Goal: Information Seeking & Learning: Learn about a topic

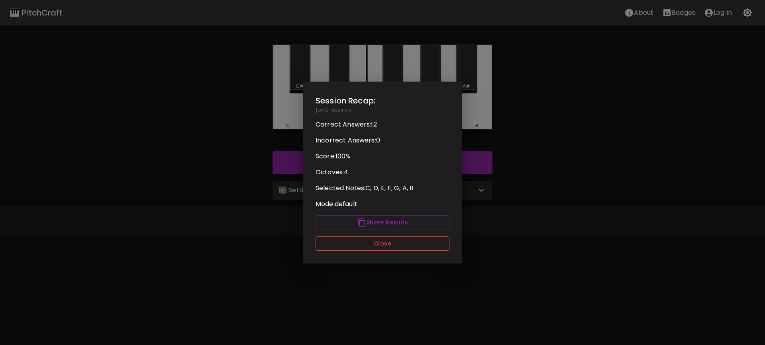
click at [385, 244] on button "Close" at bounding box center [382, 244] width 134 height 15
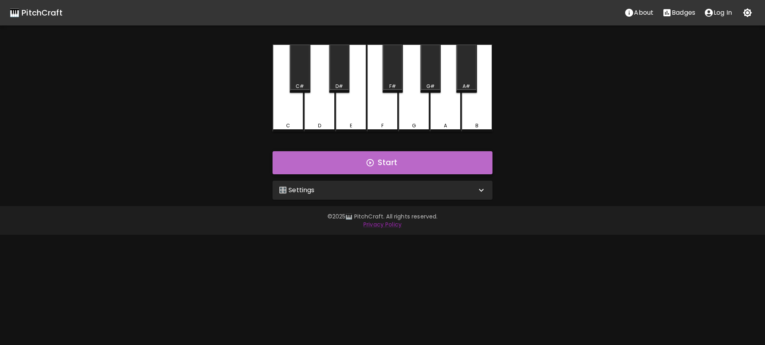
click at [393, 162] on button "Start" at bounding box center [382, 162] width 220 height 23
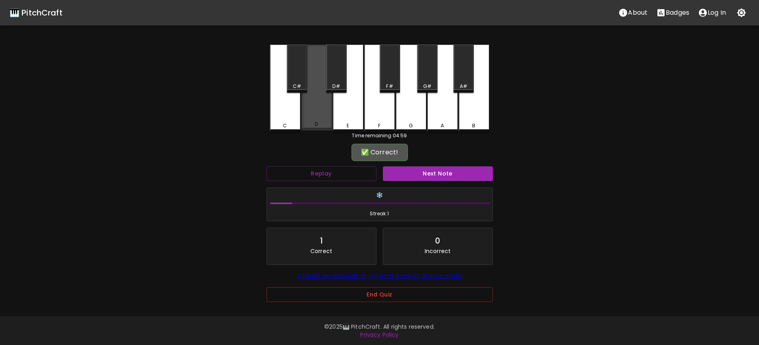
click at [317, 112] on div "D" at bounding box center [316, 88] width 31 height 86
click at [425, 169] on button "Next Note" at bounding box center [438, 173] width 110 height 15
click at [330, 109] on div "D" at bounding box center [316, 88] width 31 height 86
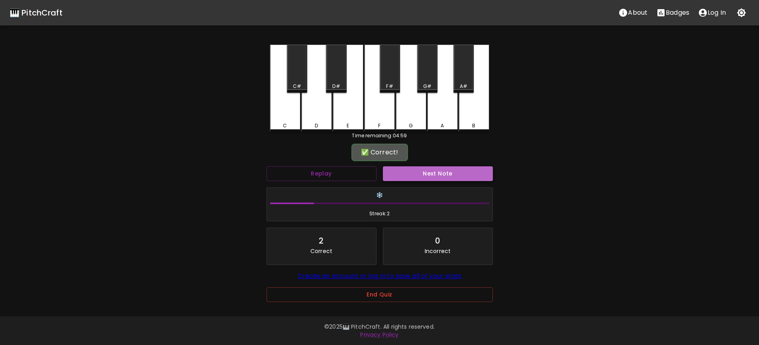
click at [432, 169] on button "Next Note" at bounding box center [438, 173] width 110 height 15
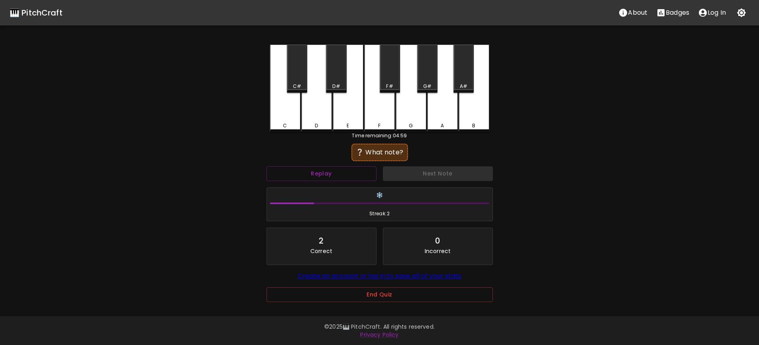
click at [480, 115] on div "B" at bounding box center [473, 89] width 31 height 88
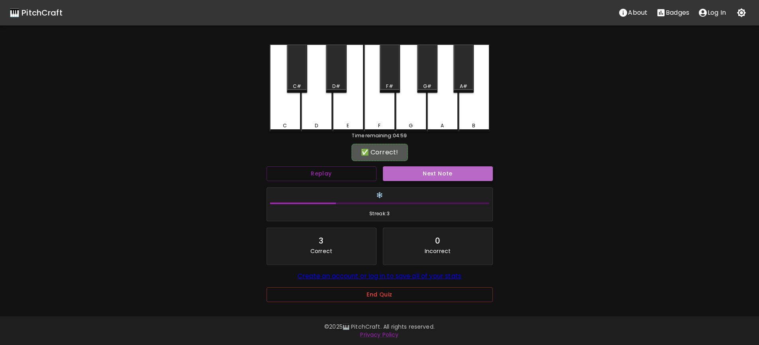
click at [448, 170] on button "Next Note" at bounding box center [438, 173] width 110 height 15
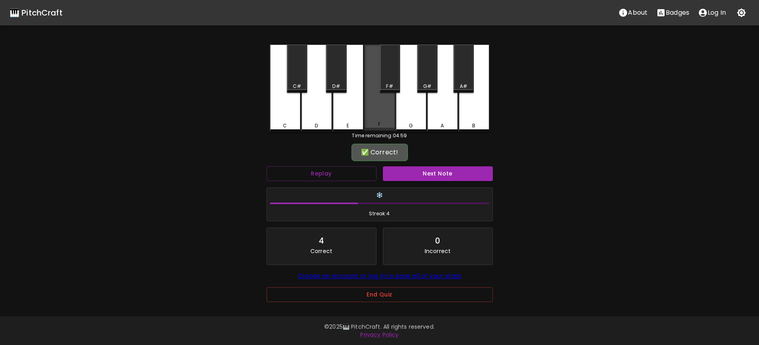
drag, startPoint x: 380, startPoint y: 112, endPoint x: 422, endPoint y: 162, distance: 64.4
click at [382, 112] on div "F" at bounding box center [379, 88] width 31 height 86
click at [434, 176] on button "Next Note" at bounding box center [438, 173] width 110 height 15
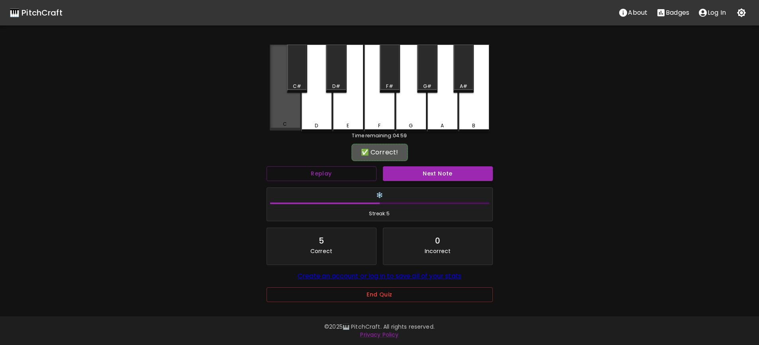
click at [281, 115] on div "C" at bounding box center [285, 88] width 31 height 86
click at [453, 170] on button "Next Note" at bounding box center [438, 173] width 110 height 15
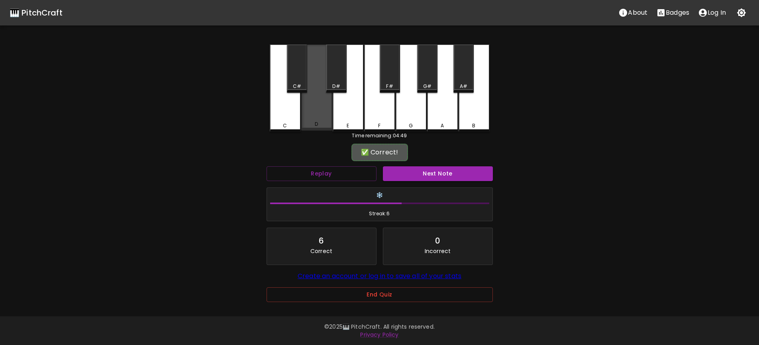
click at [313, 122] on div "D" at bounding box center [316, 88] width 31 height 86
click at [428, 175] on button "Next Note" at bounding box center [438, 173] width 110 height 15
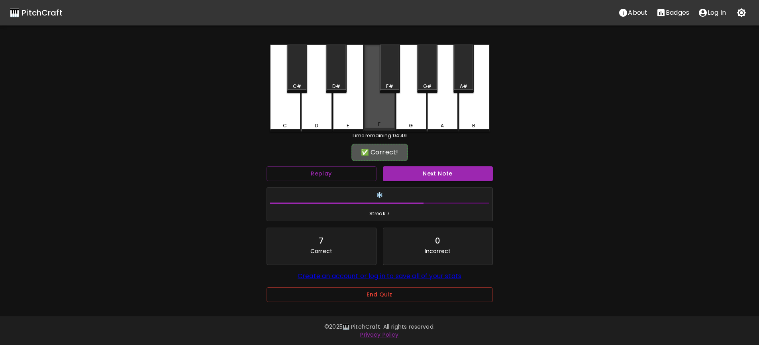
drag, startPoint x: 375, startPoint y: 121, endPoint x: 381, endPoint y: 125, distance: 7.2
click at [375, 121] on div "F" at bounding box center [379, 88] width 31 height 86
click at [430, 171] on button "Next Note" at bounding box center [438, 173] width 110 height 15
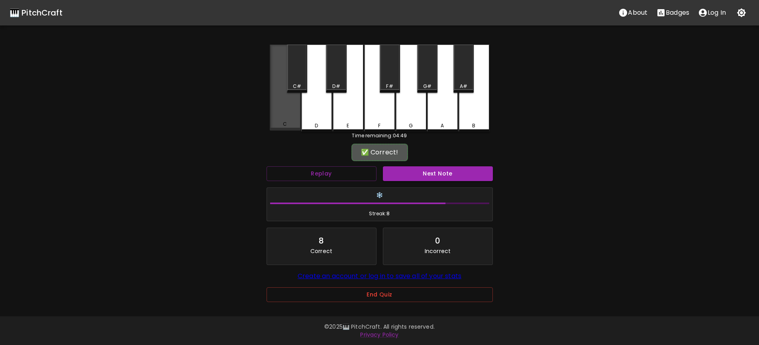
click at [282, 121] on div "C" at bounding box center [285, 88] width 31 height 86
click at [414, 173] on button "Next Note" at bounding box center [438, 173] width 110 height 15
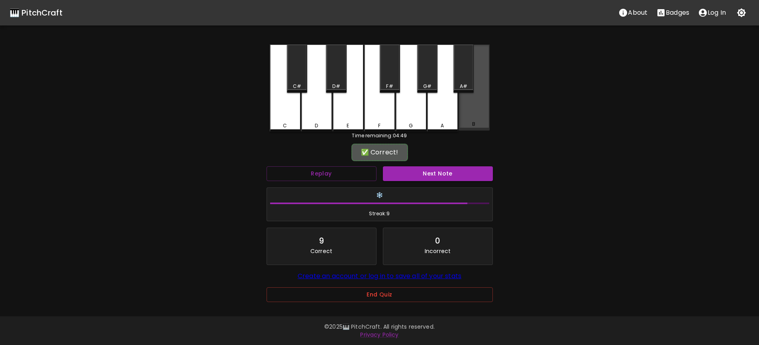
click at [465, 119] on div "B" at bounding box center [473, 88] width 31 height 86
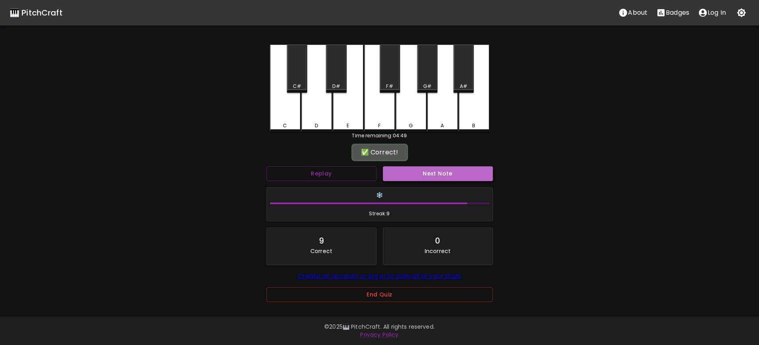
click at [438, 175] on button "Next Note" at bounding box center [438, 173] width 110 height 15
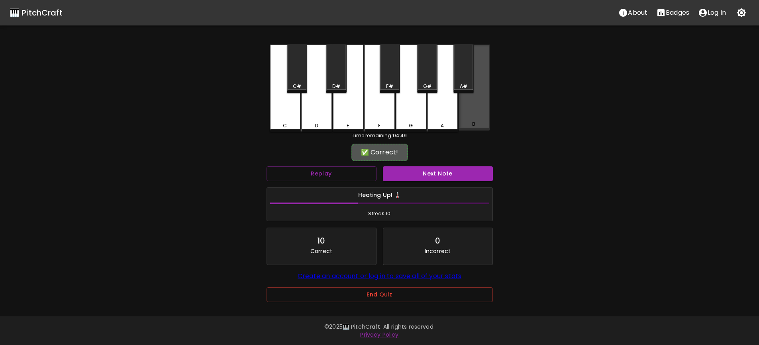
click at [469, 127] on div "B" at bounding box center [473, 124] width 29 height 7
click at [439, 174] on button "Next Note" at bounding box center [438, 173] width 110 height 15
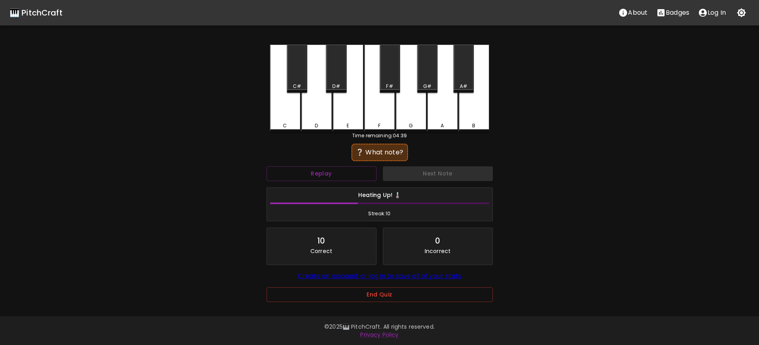
click at [412, 113] on div "G" at bounding box center [410, 89] width 31 height 88
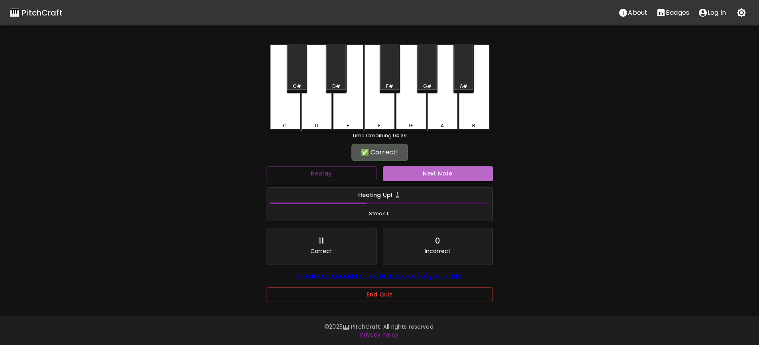
click at [437, 170] on button "Next Note" at bounding box center [438, 173] width 110 height 15
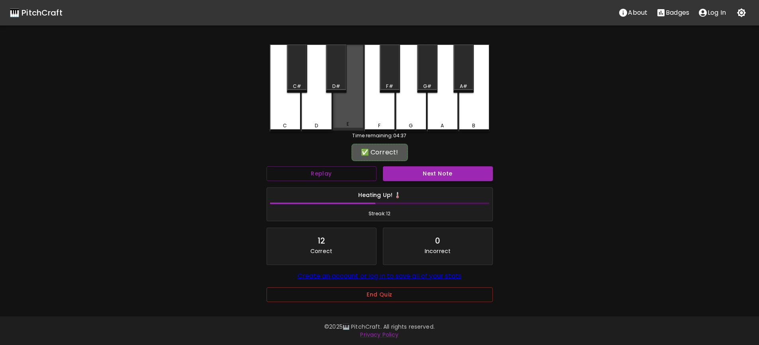
click at [354, 119] on div "E" at bounding box center [347, 88] width 31 height 86
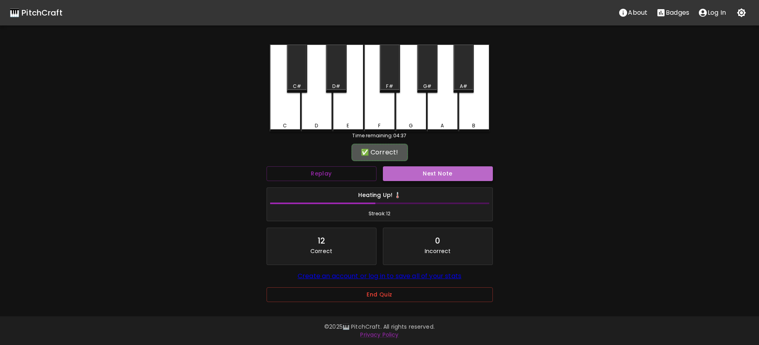
click at [436, 169] on button "Next Note" at bounding box center [438, 173] width 110 height 15
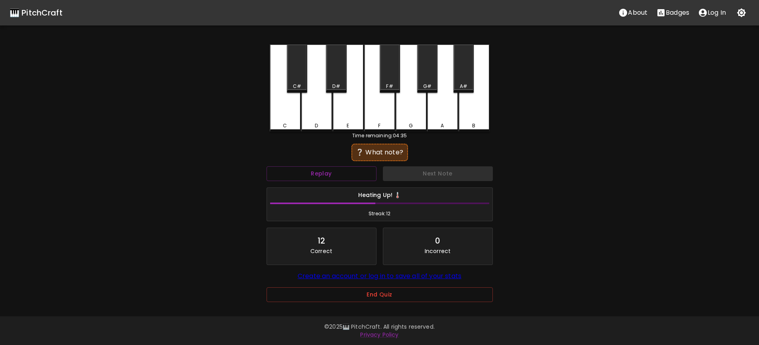
click at [409, 116] on div "G" at bounding box center [410, 89] width 31 height 88
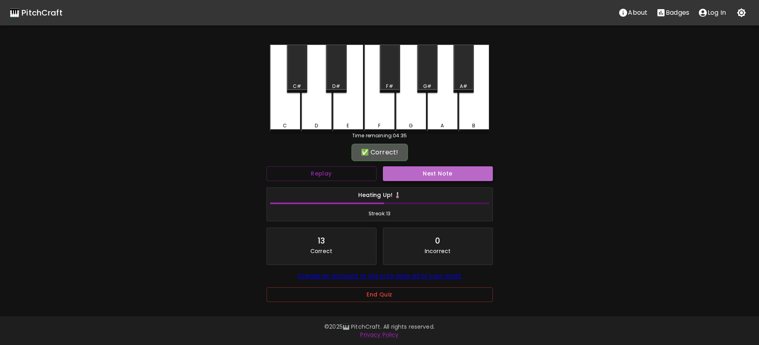
click at [434, 174] on button "Next Note" at bounding box center [438, 173] width 110 height 15
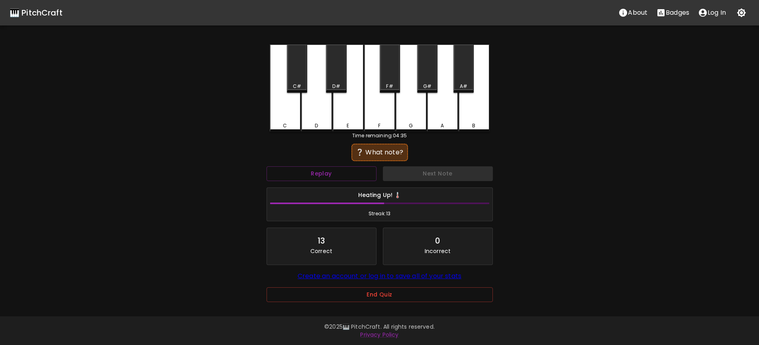
click at [342, 122] on div "E" at bounding box center [347, 89] width 31 height 88
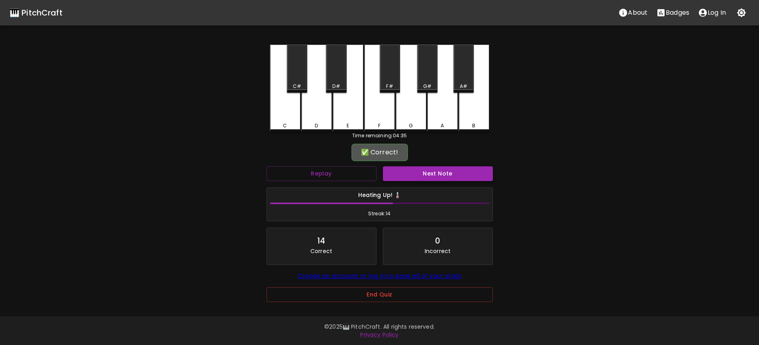
click at [438, 171] on button "Next Note" at bounding box center [438, 173] width 110 height 15
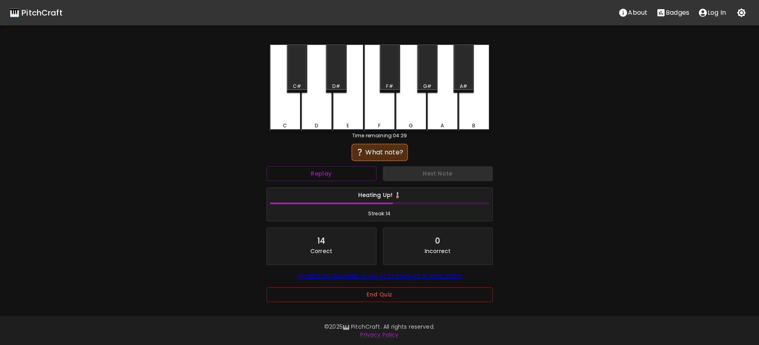
click at [445, 114] on div "A" at bounding box center [442, 89] width 31 height 88
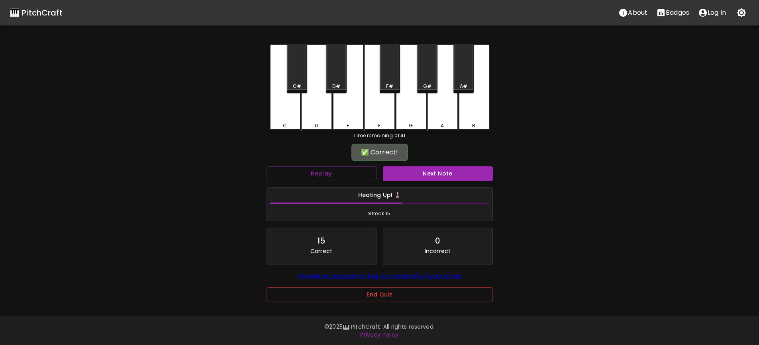
drag, startPoint x: 364, startPoint y: 128, endPoint x: 355, endPoint y: 126, distance: 9.1
click at [360, 129] on div "C C# D D# E F F# G G# A A# B" at bounding box center [380, 89] width 220 height 88
click at [349, 120] on div "E" at bounding box center [347, 88] width 31 height 86
click at [339, 83] on div "D#" at bounding box center [336, 86] width 8 height 7
drag, startPoint x: 348, startPoint y: 108, endPoint x: 344, endPoint y: 111, distance: 5.5
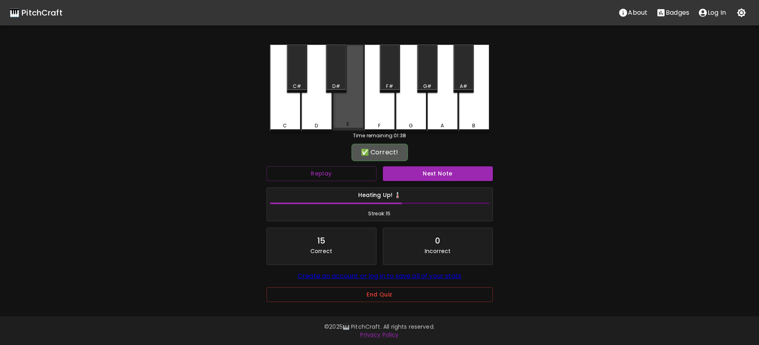
click at [345, 110] on div "E" at bounding box center [347, 88] width 31 height 86
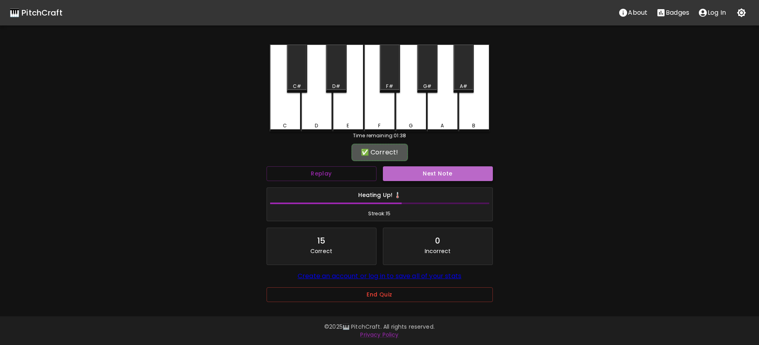
click at [437, 170] on button "Next Note" at bounding box center [438, 173] width 110 height 15
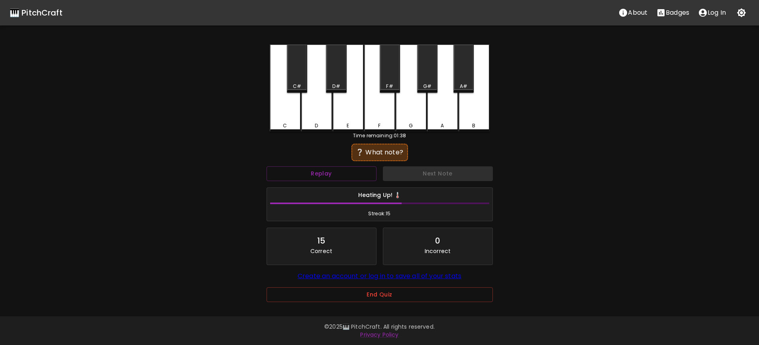
click at [289, 111] on div "C" at bounding box center [285, 89] width 31 height 88
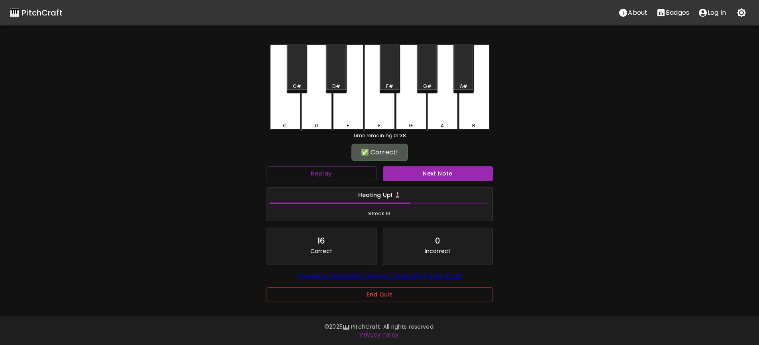
click at [444, 173] on button "Next Note" at bounding box center [438, 173] width 110 height 15
click at [405, 118] on div "G" at bounding box center [410, 88] width 31 height 86
click at [441, 172] on button "Next Note" at bounding box center [438, 173] width 110 height 15
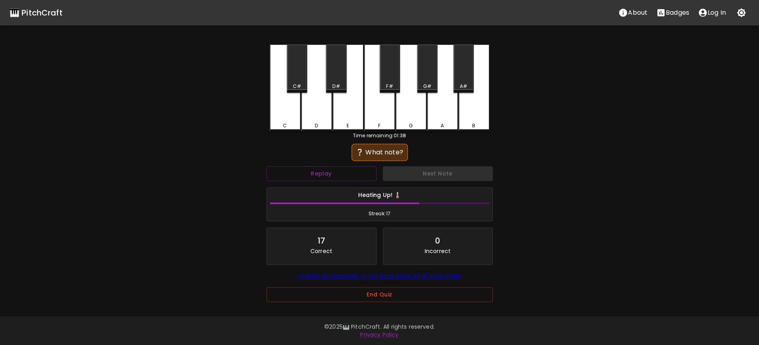
click at [342, 110] on div "E" at bounding box center [347, 89] width 31 height 88
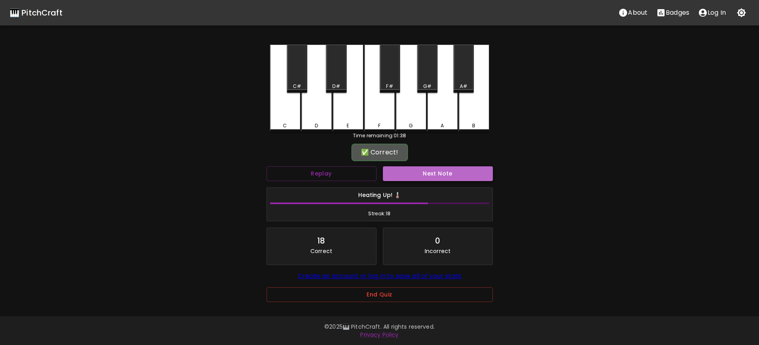
click at [434, 174] on button "Next Note" at bounding box center [438, 173] width 110 height 15
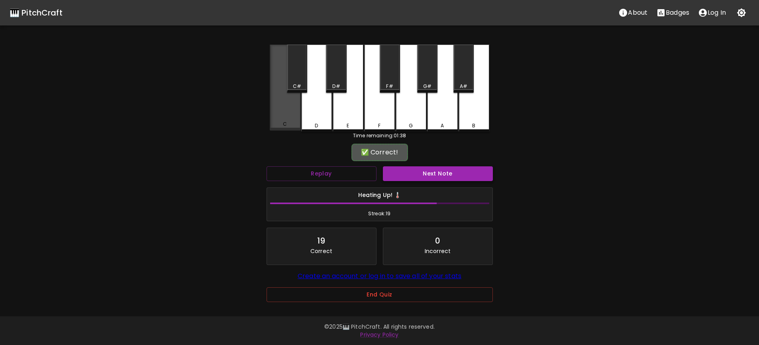
drag, startPoint x: 278, startPoint y: 104, endPoint x: 411, endPoint y: 168, distance: 148.2
click at [278, 104] on div "C" at bounding box center [285, 88] width 31 height 86
click at [435, 172] on button "Next Note" at bounding box center [438, 173] width 110 height 15
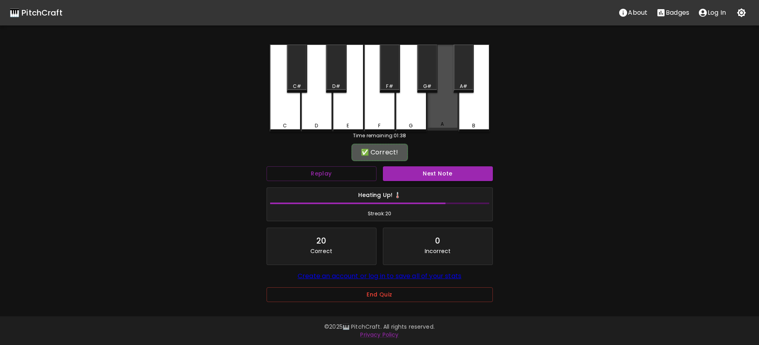
drag, startPoint x: 439, startPoint y: 125, endPoint x: 436, endPoint y: 138, distance: 13.0
click at [437, 134] on div "C C# D D# E F F# G G# A A# B Time remaining: 01:38 ✅ Correct! Replay Next Note …" at bounding box center [379, 178] width 239 height 266
click at [448, 161] on div "✅ Correct!" at bounding box center [379, 153] width 226 height 20
click at [449, 168] on button "Next Note" at bounding box center [438, 173] width 110 height 15
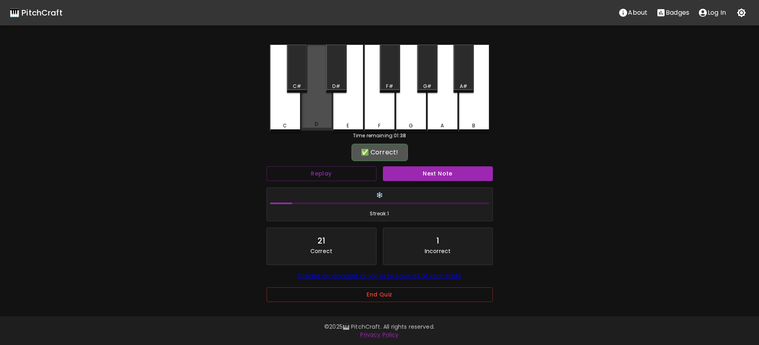
click at [318, 121] on div "D" at bounding box center [316, 124] width 3 height 7
click at [434, 173] on button "Next Note" at bounding box center [438, 173] width 110 height 15
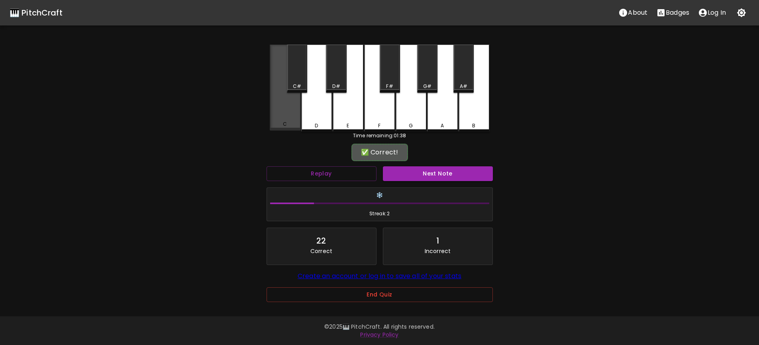
click at [289, 119] on div "C" at bounding box center [285, 88] width 31 height 86
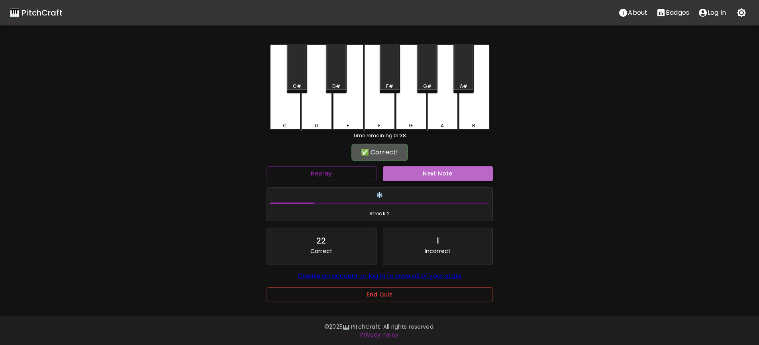
click at [422, 170] on button "Next Note" at bounding box center [438, 173] width 110 height 15
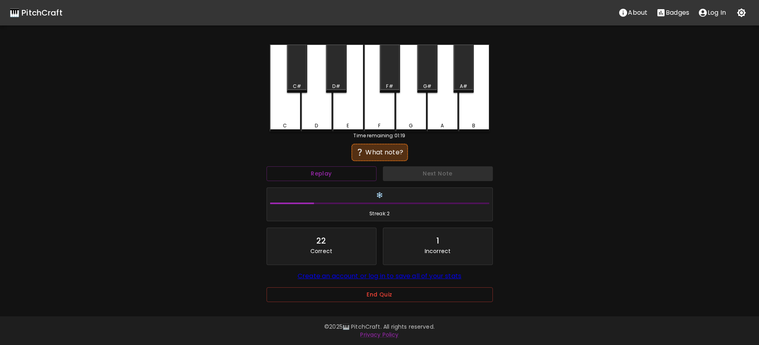
click at [441, 127] on div "A" at bounding box center [441, 125] width 3 height 7
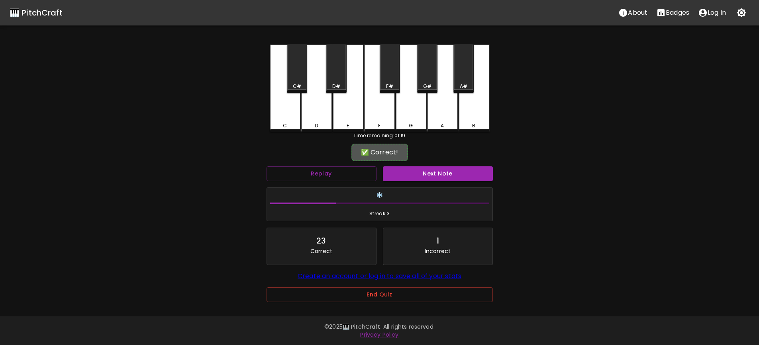
click at [440, 173] on button "Next Note" at bounding box center [438, 173] width 110 height 15
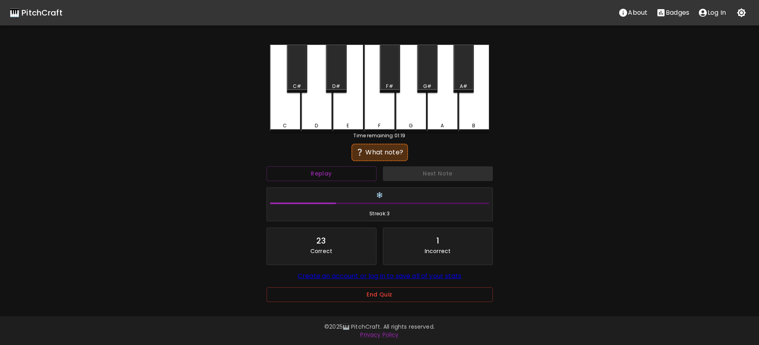
click at [451, 120] on div "A" at bounding box center [442, 89] width 31 height 88
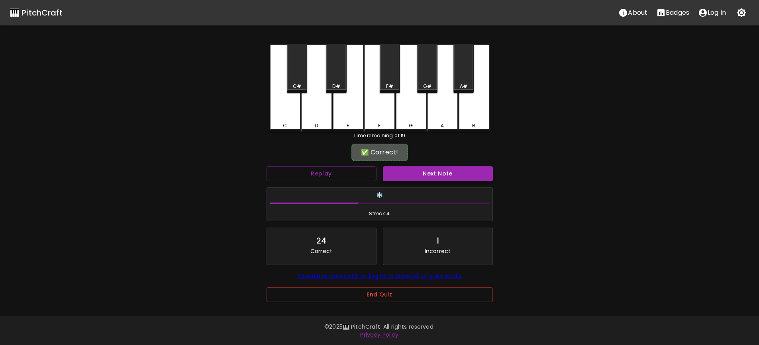
click at [441, 172] on button "Next Note" at bounding box center [438, 173] width 110 height 15
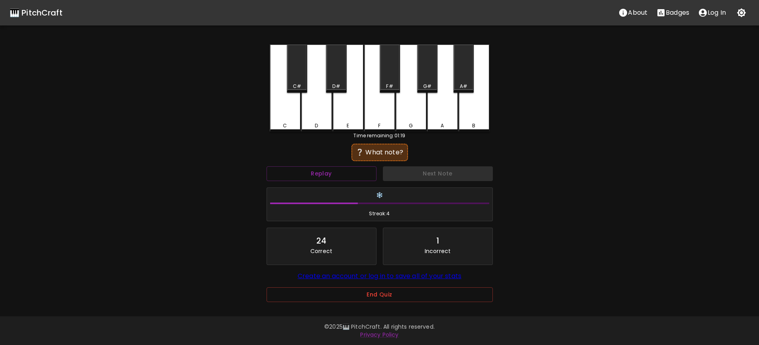
click at [384, 123] on div "F" at bounding box center [379, 125] width 29 height 7
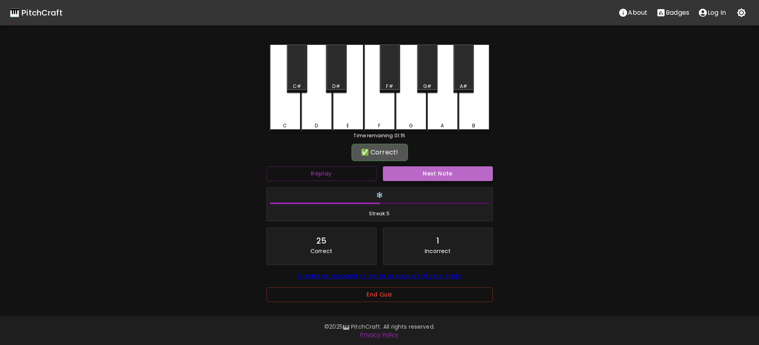
click at [447, 171] on button "Next Note" at bounding box center [438, 173] width 110 height 15
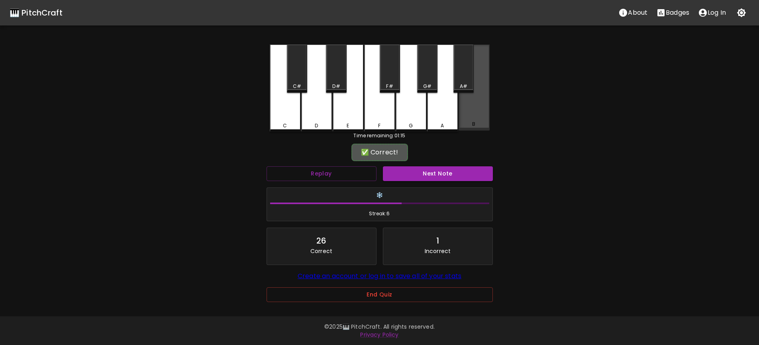
click at [478, 119] on div "B" at bounding box center [473, 88] width 31 height 86
click at [440, 166] on button "Next Note" at bounding box center [438, 173] width 110 height 15
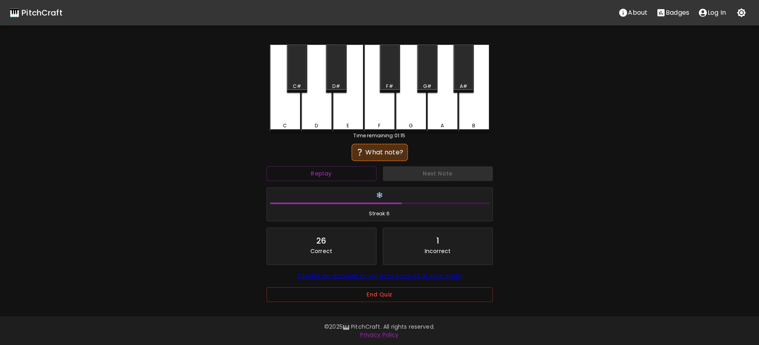
drag, startPoint x: 318, startPoint y: 117, endPoint x: 407, endPoint y: 159, distance: 98.5
click at [320, 117] on div "D" at bounding box center [316, 89] width 31 height 88
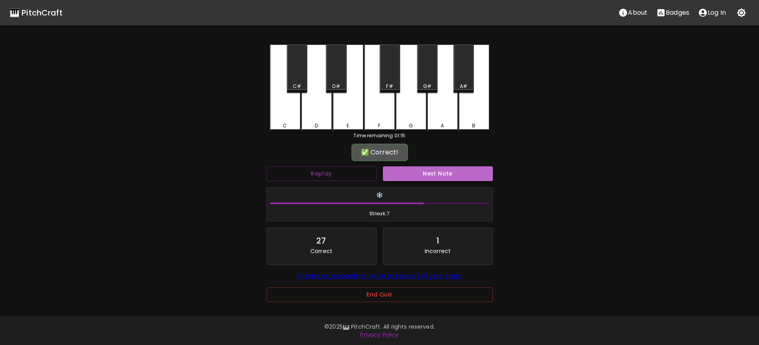
click at [441, 176] on button "Next Note" at bounding box center [438, 173] width 110 height 15
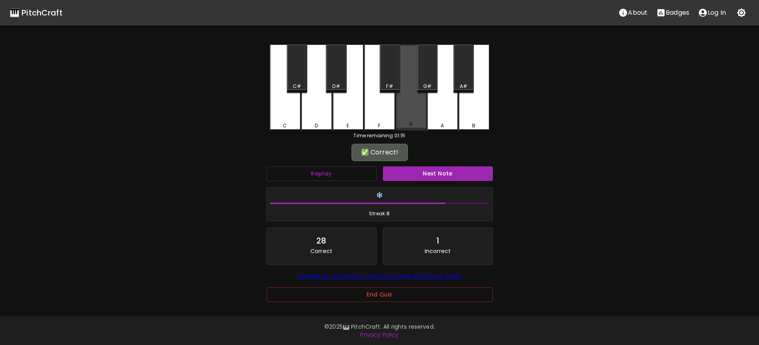
drag, startPoint x: 416, startPoint y: 120, endPoint x: 423, endPoint y: 130, distance: 11.7
click at [416, 121] on div "G" at bounding box center [410, 88] width 31 height 86
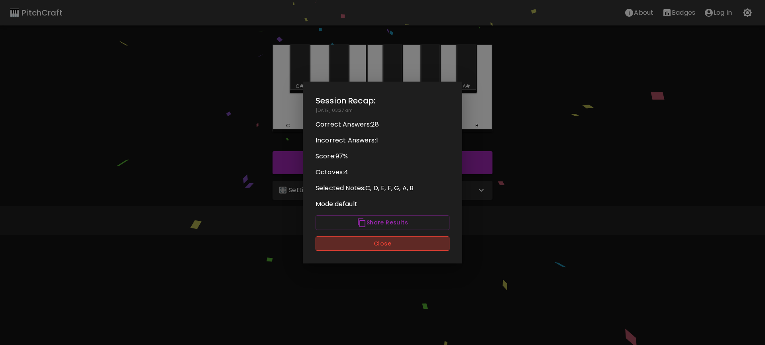
click at [364, 243] on button "Close" at bounding box center [382, 244] width 134 height 15
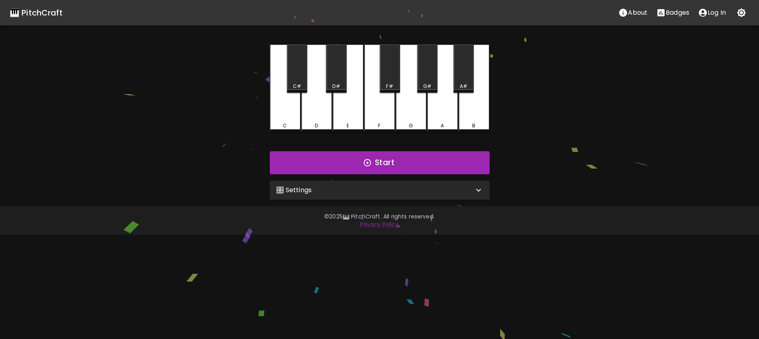
click at [392, 159] on button "Start" at bounding box center [380, 162] width 220 height 23
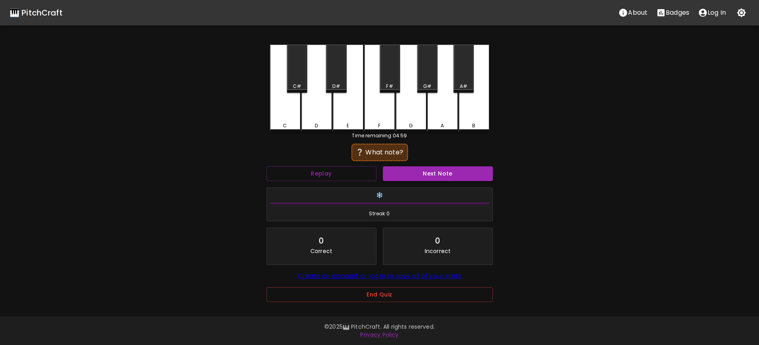
click at [436, 113] on div "A" at bounding box center [442, 89] width 31 height 88
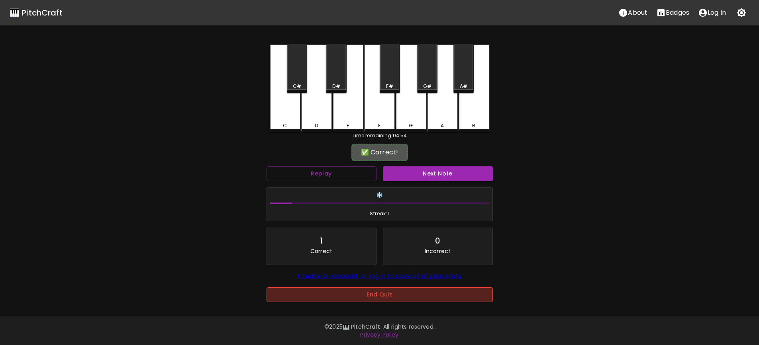
click at [377, 298] on button "End Quiz" at bounding box center [379, 294] width 226 height 15
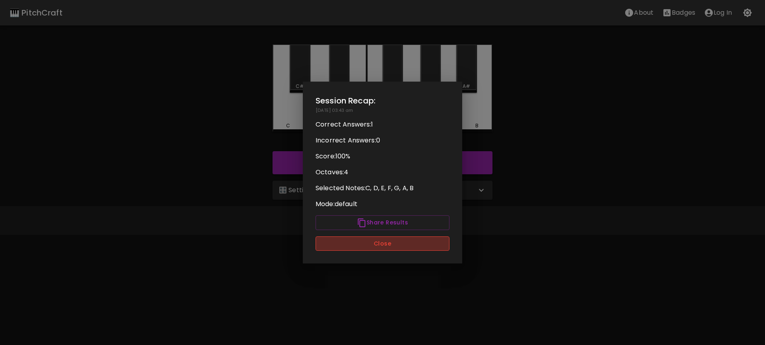
click at [379, 237] on button "Close" at bounding box center [382, 244] width 134 height 15
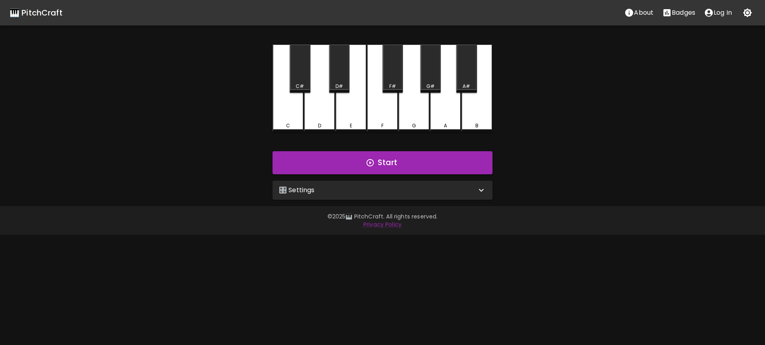
click at [376, 193] on div "🎛️ Settings" at bounding box center [377, 191] width 197 height 10
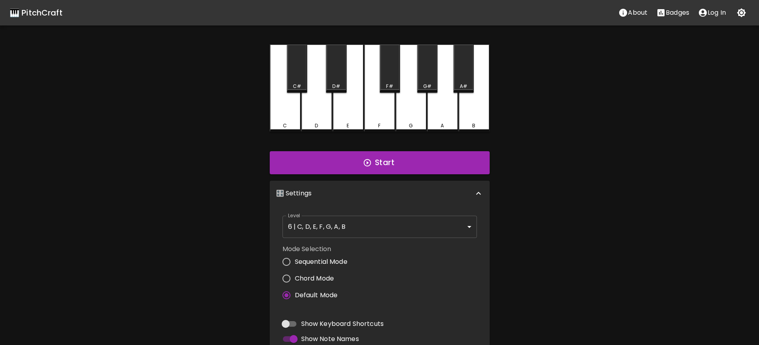
scroll to position [137, 0]
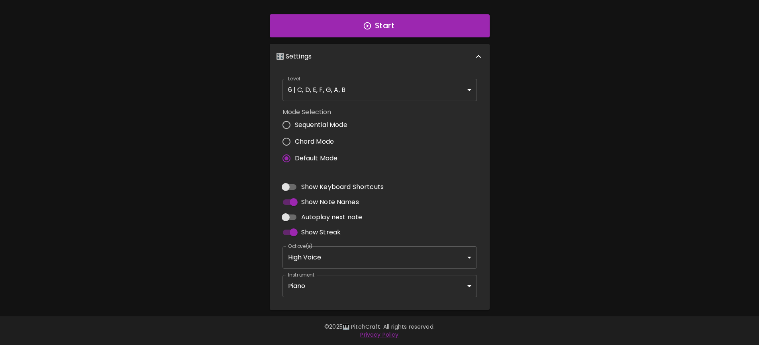
click at [342, 282] on body "🎹 PitchCraft About Badges Log In C C# D D# E F F# G G# A A# B Start 🎛️ Settings…" at bounding box center [379, 104] width 759 height 482
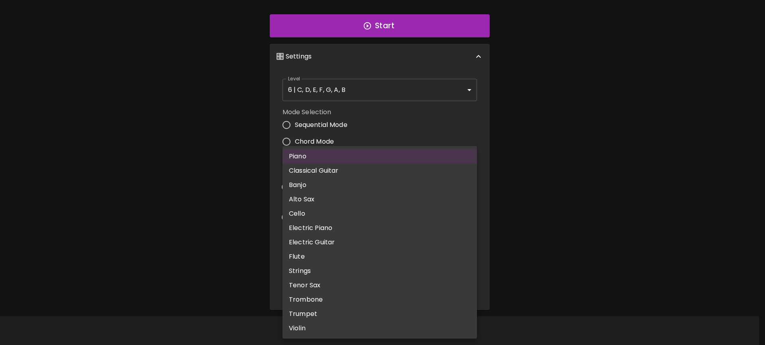
click at [336, 254] on li "Flute" at bounding box center [379, 257] width 194 height 14
type input "flute"
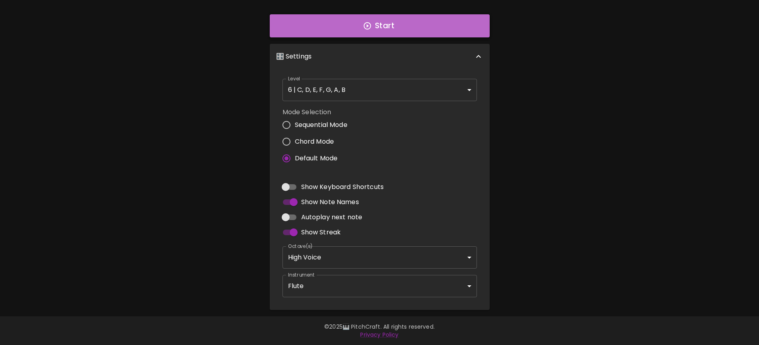
click at [375, 27] on button "Start" at bounding box center [380, 25] width 220 height 23
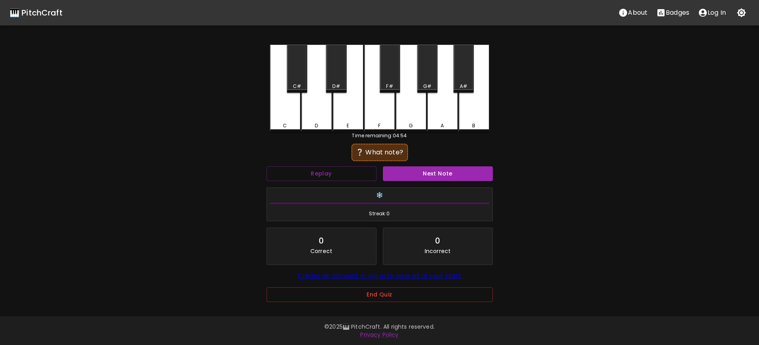
scroll to position [6, 0]
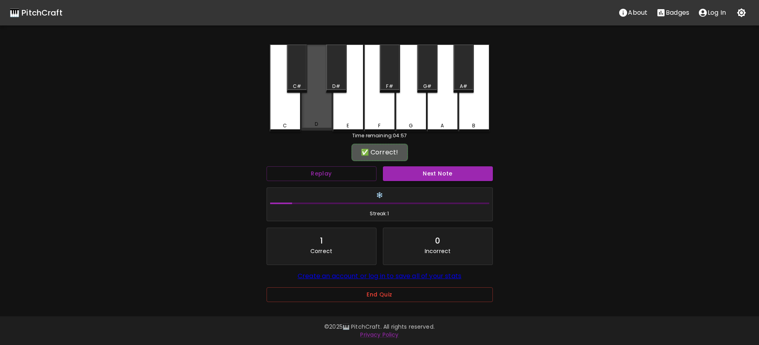
click at [321, 121] on div "D" at bounding box center [316, 124] width 29 height 7
click at [426, 166] on button "Next Note" at bounding box center [438, 173] width 110 height 15
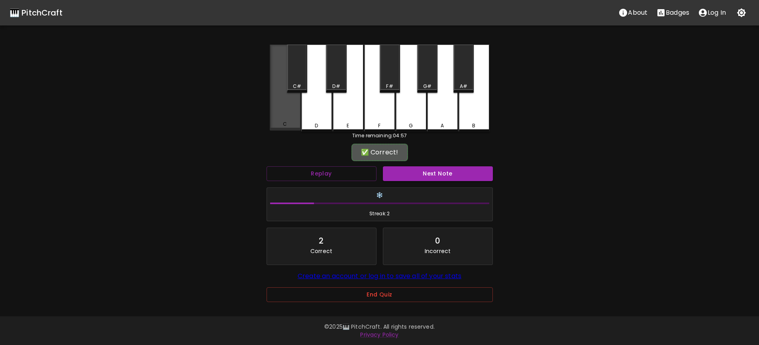
click at [284, 111] on div "C" at bounding box center [285, 88] width 31 height 86
click at [432, 167] on button "Next Note" at bounding box center [438, 173] width 110 height 15
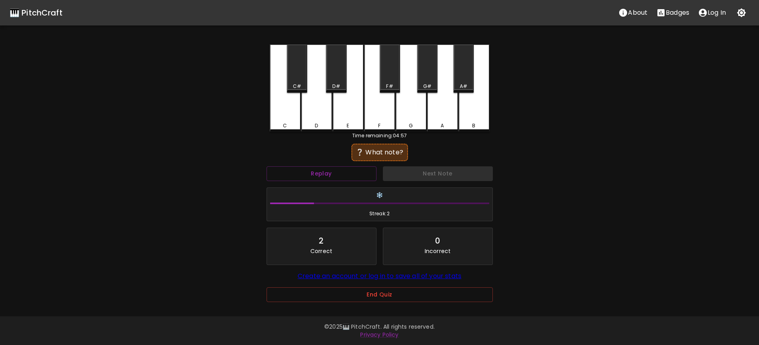
click at [322, 112] on div "D" at bounding box center [316, 89] width 31 height 88
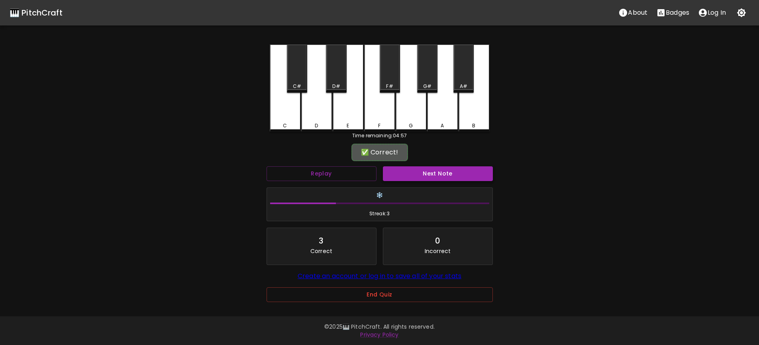
click at [442, 168] on button "Next Note" at bounding box center [438, 173] width 110 height 15
drag, startPoint x: 375, startPoint y: 98, endPoint x: 429, endPoint y: 165, distance: 86.1
click at [380, 103] on div "F" at bounding box center [379, 88] width 31 height 86
click at [430, 166] on button "Next Note" at bounding box center [438, 173] width 110 height 15
click at [280, 106] on div "C" at bounding box center [285, 88] width 31 height 86
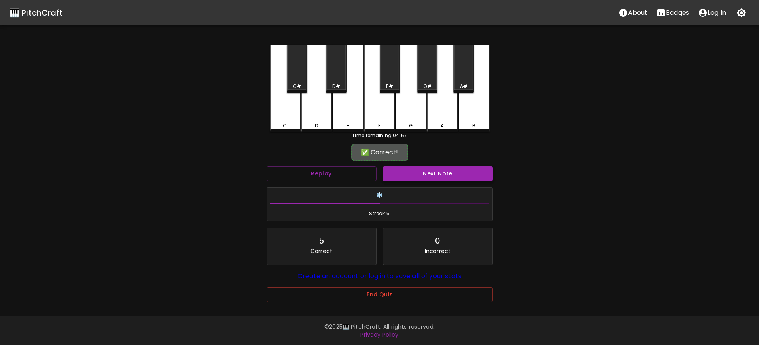
click at [450, 167] on button "Next Note" at bounding box center [438, 173] width 110 height 15
drag, startPoint x: 346, startPoint y: 117, endPoint x: 392, endPoint y: 149, distance: 55.9
click at [346, 121] on div "E" at bounding box center [347, 124] width 29 height 7
click at [350, 166] on button "Replay" at bounding box center [321, 173] width 110 height 15
click at [451, 168] on button "Next Note" at bounding box center [438, 173] width 110 height 15
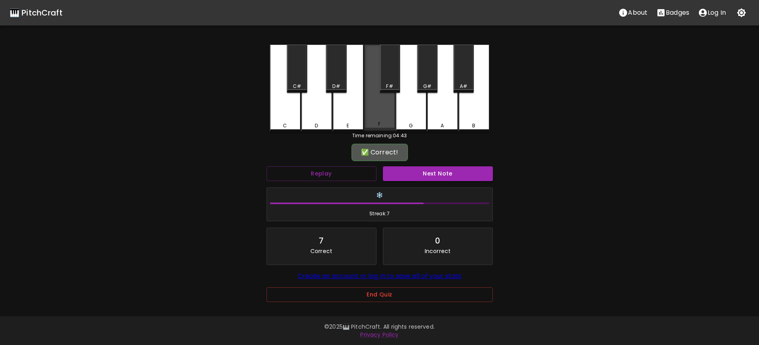
click at [387, 121] on div "F" at bounding box center [379, 88] width 31 height 86
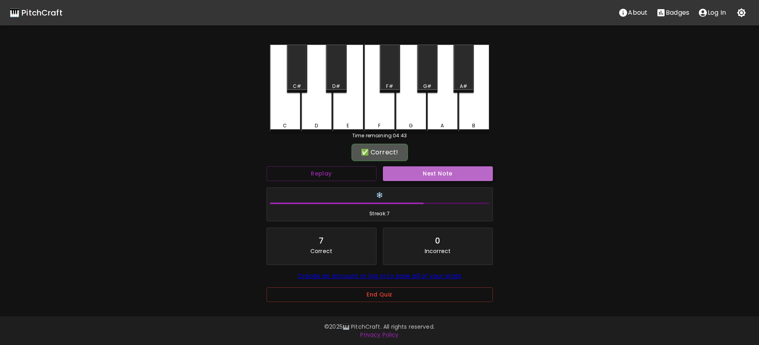
click at [418, 170] on button "Next Note" at bounding box center [438, 173] width 110 height 15
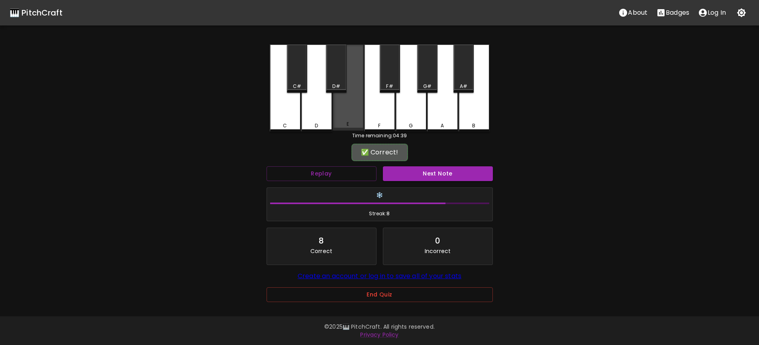
drag, startPoint x: 341, startPoint y: 118, endPoint x: 421, endPoint y: 155, distance: 87.8
click at [342, 121] on div "E" at bounding box center [347, 124] width 29 height 7
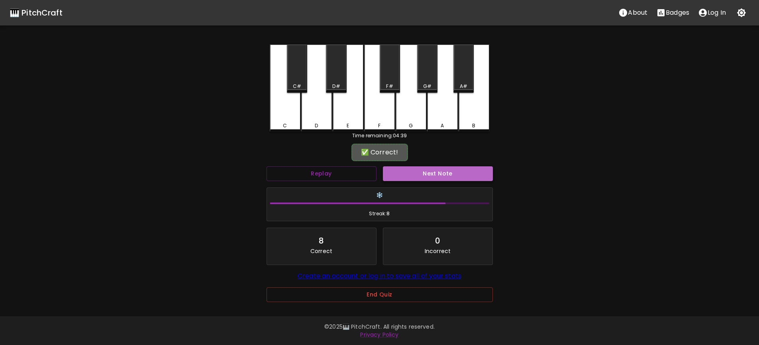
click at [440, 168] on button "Next Note" at bounding box center [438, 173] width 110 height 15
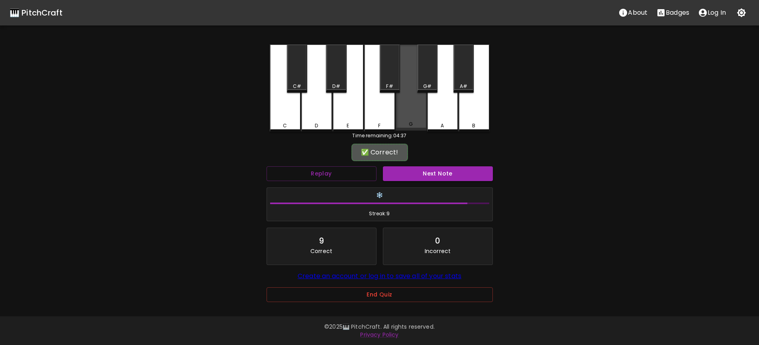
click at [416, 113] on div "G" at bounding box center [410, 88] width 31 height 86
click at [424, 167] on button "Next Note" at bounding box center [438, 173] width 110 height 15
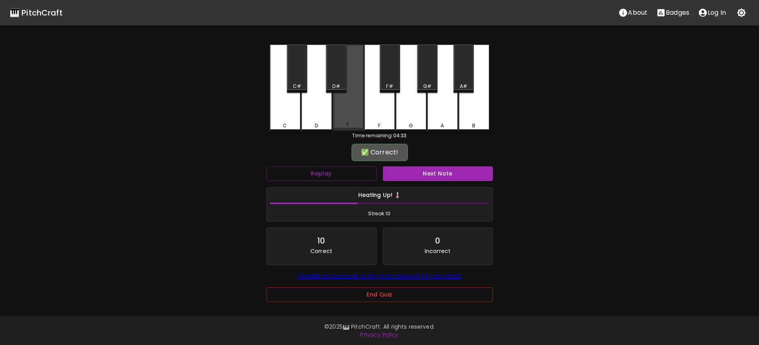
drag, startPoint x: 353, startPoint y: 116, endPoint x: 379, endPoint y: 123, distance: 26.9
click at [357, 121] on div "E" at bounding box center [347, 124] width 29 height 7
click at [437, 167] on button "Next Note" at bounding box center [438, 173] width 110 height 15
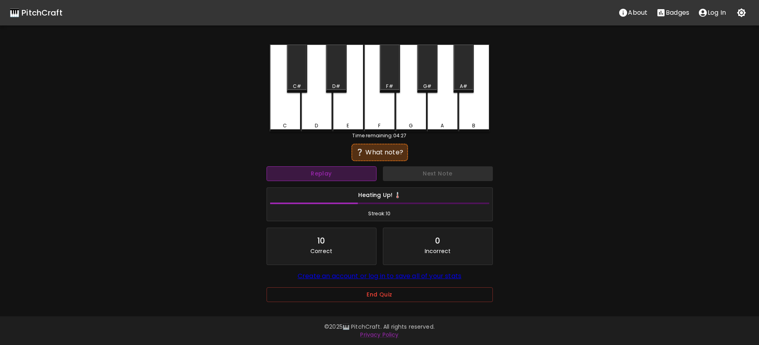
click at [331, 167] on button "Replay" at bounding box center [321, 173] width 110 height 15
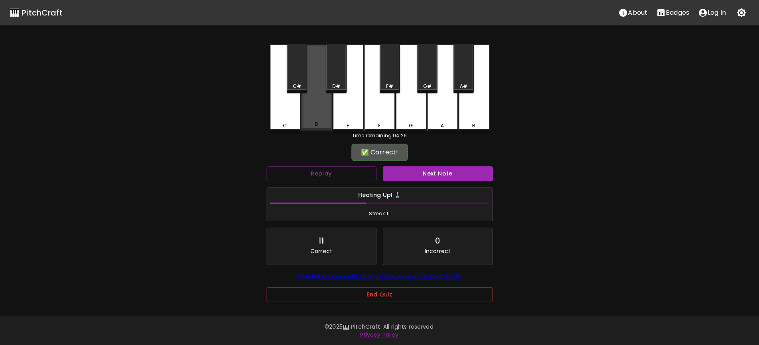
click at [319, 121] on div "D" at bounding box center [316, 124] width 29 height 7
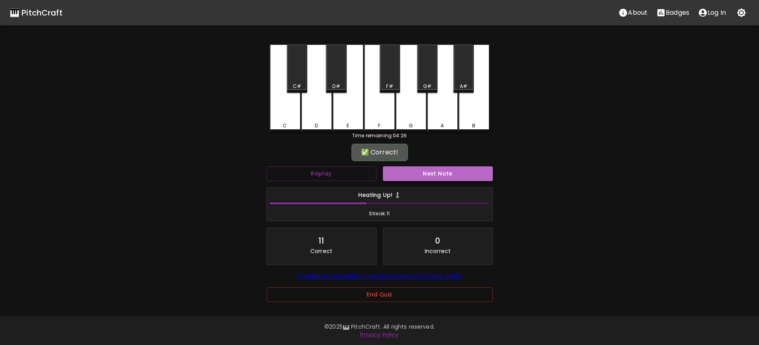
click at [430, 168] on button "Next Note" at bounding box center [438, 173] width 110 height 15
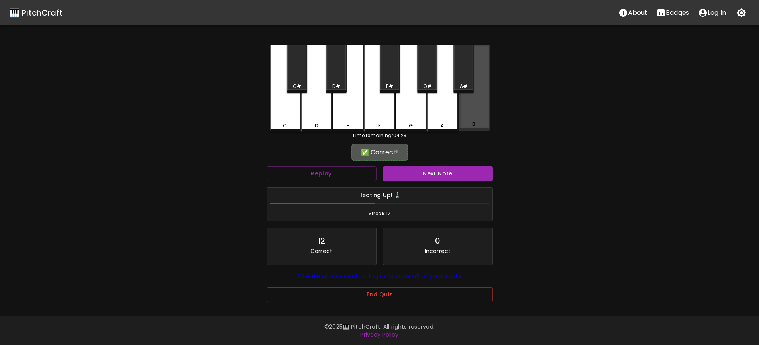
drag, startPoint x: 475, startPoint y: 115, endPoint x: 457, endPoint y: 155, distance: 43.7
click at [474, 121] on div "B" at bounding box center [473, 88] width 31 height 86
click at [447, 166] on button "Next Note" at bounding box center [438, 173] width 110 height 15
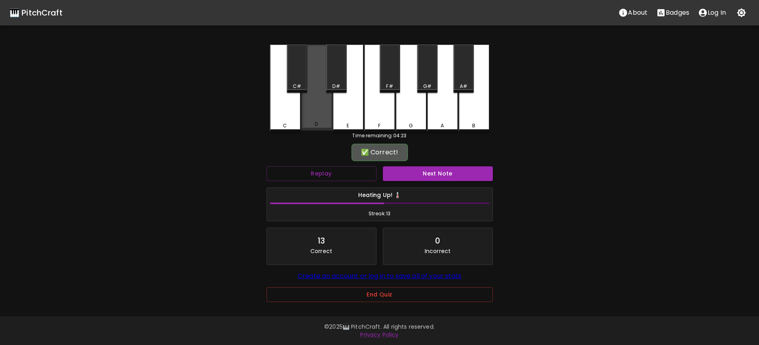
drag, startPoint x: 314, startPoint y: 115, endPoint x: 431, endPoint y: 163, distance: 126.8
click at [316, 115] on div "D" at bounding box center [316, 88] width 31 height 86
click at [434, 171] on button "Next Note" at bounding box center [438, 173] width 110 height 15
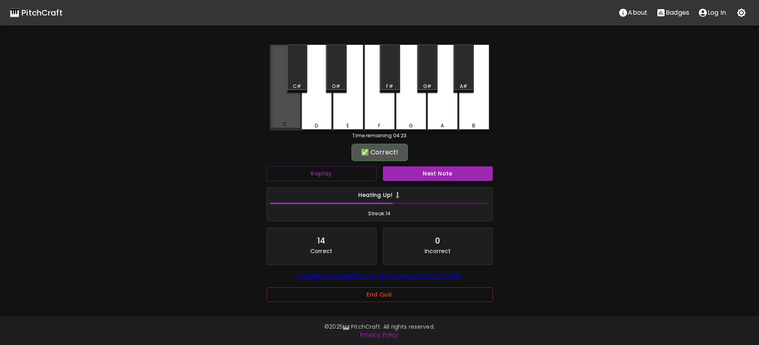
drag, startPoint x: 283, startPoint y: 109, endPoint x: 423, endPoint y: 162, distance: 149.3
click at [285, 110] on div "C" at bounding box center [285, 88] width 31 height 86
click at [433, 166] on button "Next Note" at bounding box center [438, 173] width 110 height 15
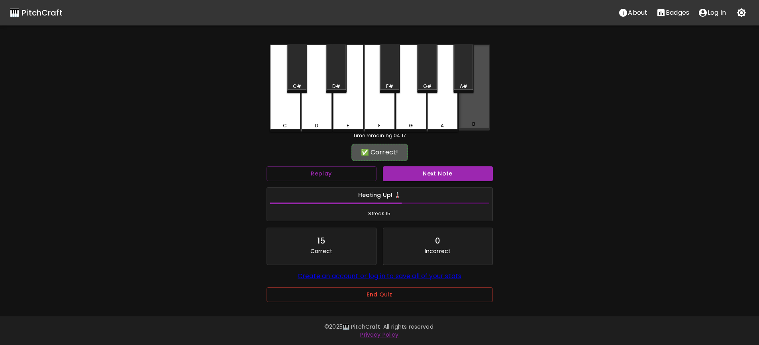
drag, startPoint x: 478, startPoint y: 114, endPoint x: 454, endPoint y: 161, distance: 52.9
click at [478, 117] on div "B" at bounding box center [473, 88] width 31 height 86
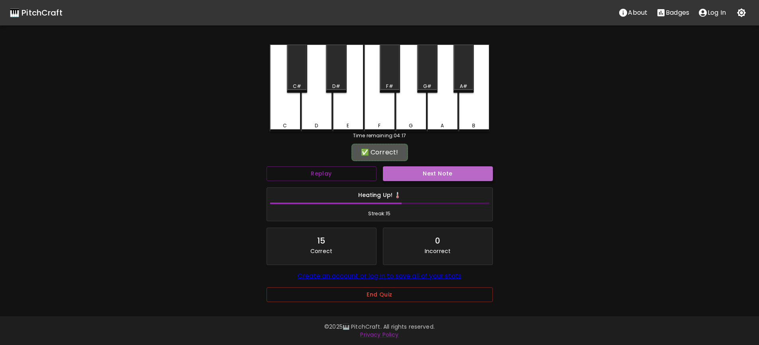
click at [449, 166] on button "Next Note" at bounding box center [438, 173] width 110 height 15
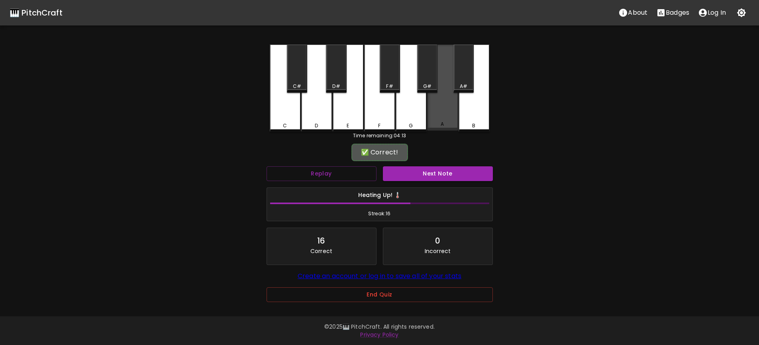
click at [447, 110] on div "A" at bounding box center [442, 88] width 31 height 86
click at [447, 166] on button "Next Note" at bounding box center [438, 173] width 110 height 15
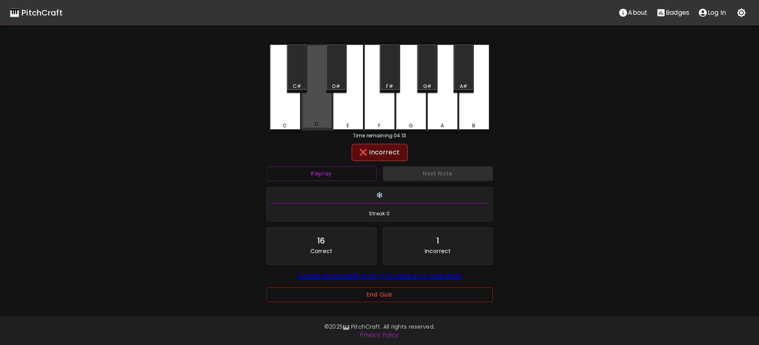
click at [322, 115] on div "D" at bounding box center [316, 88] width 31 height 86
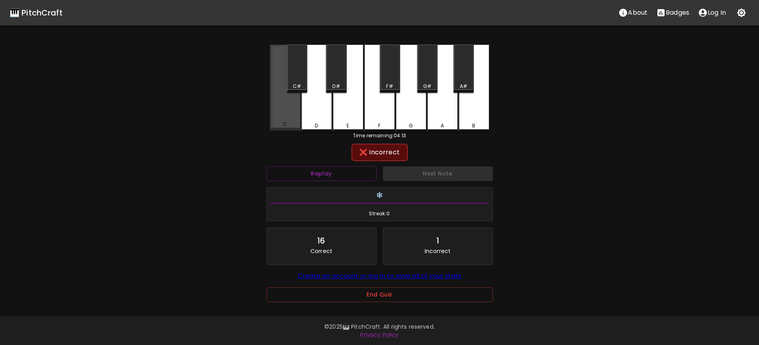
drag, startPoint x: 280, startPoint y: 117, endPoint x: 298, endPoint y: 113, distance: 18.4
click at [284, 121] on div "C" at bounding box center [284, 124] width 29 height 7
click at [323, 163] on div "Replay" at bounding box center [321, 173] width 116 height 21
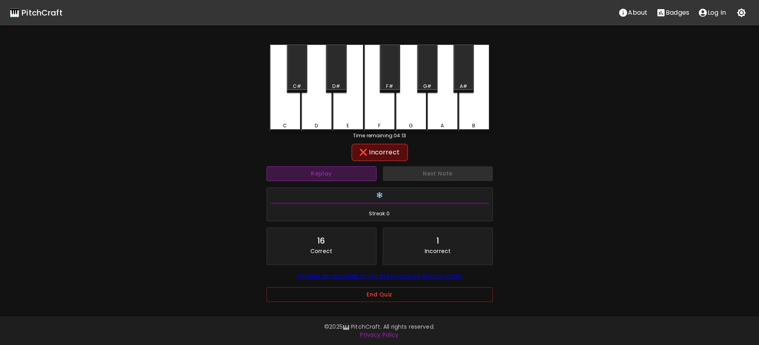
click at [324, 166] on button "Replay" at bounding box center [321, 173] width 110 height 15
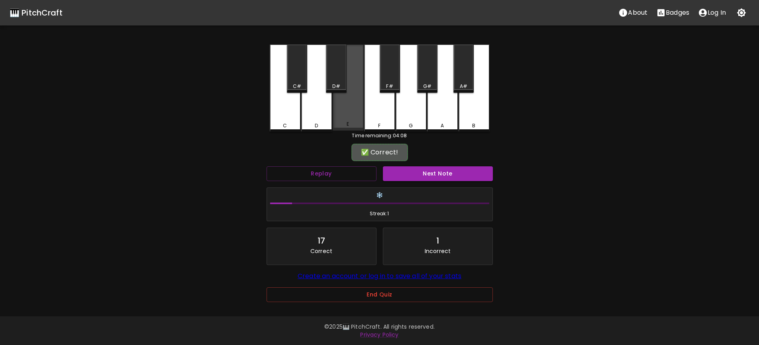
click at [350, 110] on div "E" at bounding box center [347, 88] width 31 height 86
click at [424, 166] on button "Next Note" at bounding box center [438, 173] width 110 height 15
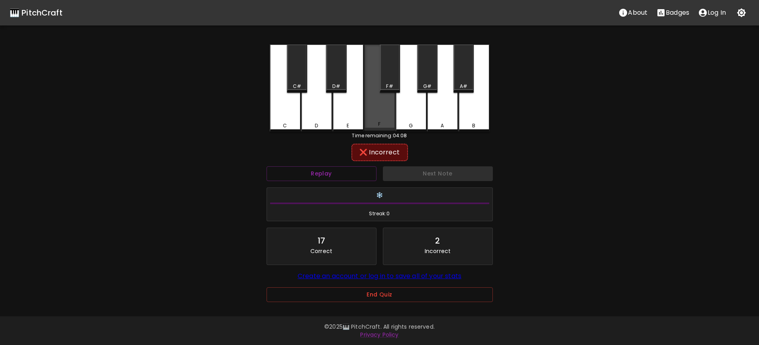
click at [384, 111] on div "F" at bounding box center [379, 88] width 31 height 86
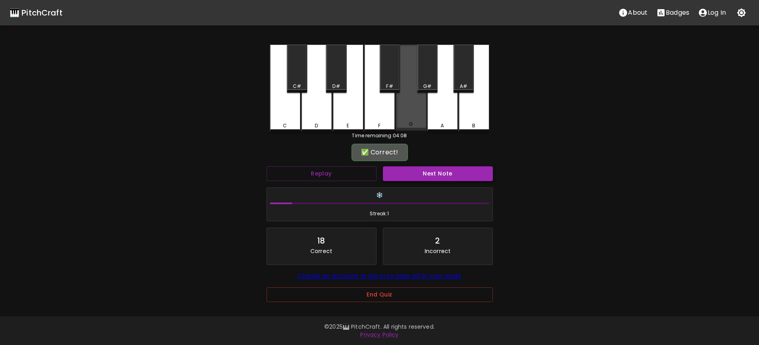
drag, startPoint x: 404, startPoint y: 112, endPoint x: 432, endPoint y: 162, distance: 57.4
click at [415, 125] on div "C C# D D# E F F# G G# A A# B" at bounding box center [380, 89] width 220 height 88
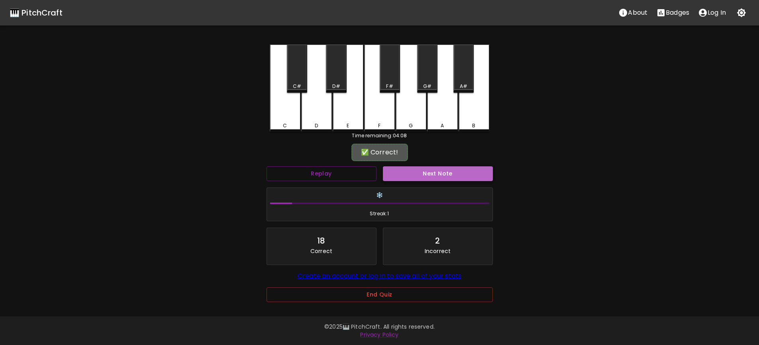
click at [434, 166] on button "Next Note" at bounding box center [438, 173] width 110 height 15
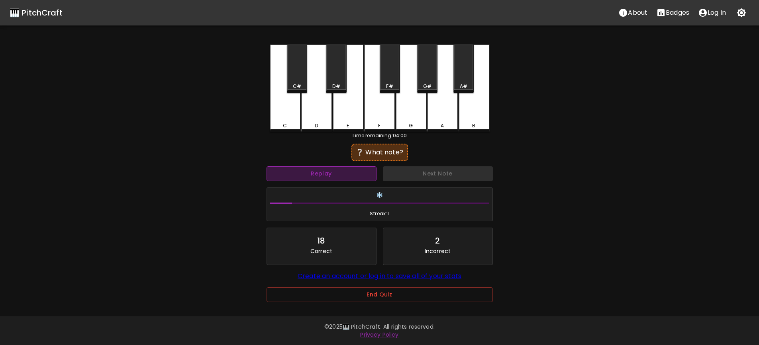
click at [362, 167] on button "Replay" at bounding box center [321, 173] width 110 height 15
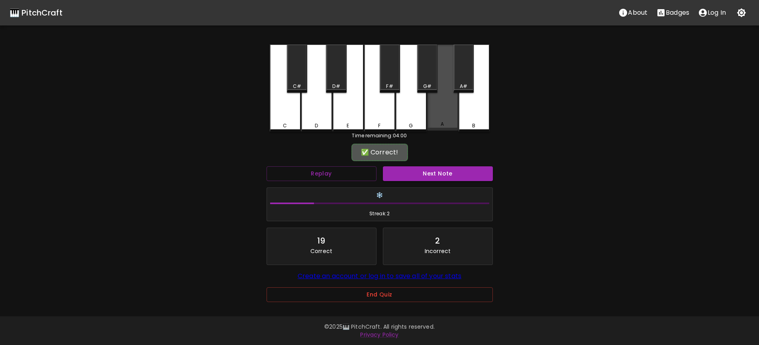
click at [452, 111] on div "A" at bounding box center [442, 88] width 31 height 86
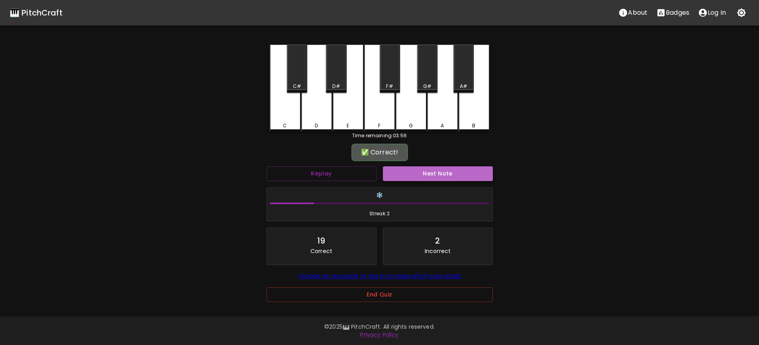
click at [448, 166] on button "Next Note" at bounding box center [438, 173] width 110 height 15
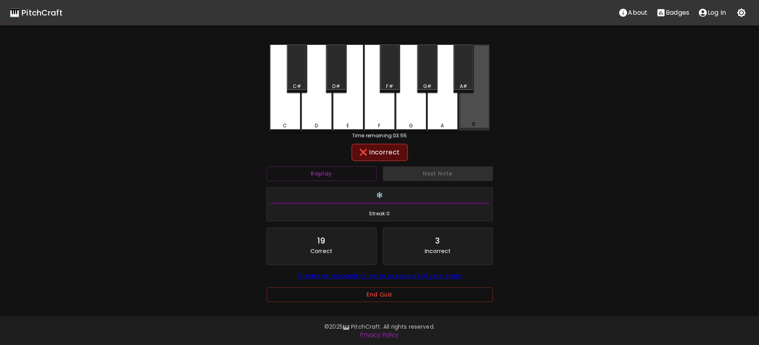
click at [477, 121] on div "B" at bounding box center [473, 124] width 29 height 7
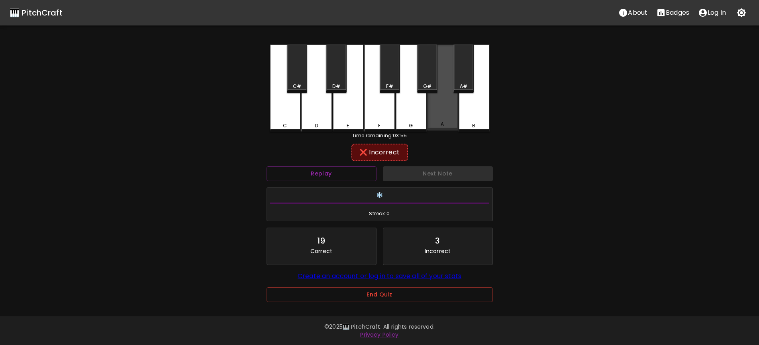
drag, startPoint x: 455, startPoint y: 111, endPoint x: 451, endPoint y: 85, distance: 27.0
click at [454, 111] on div "A" at bounding box center [442, 88] width 31 height 86
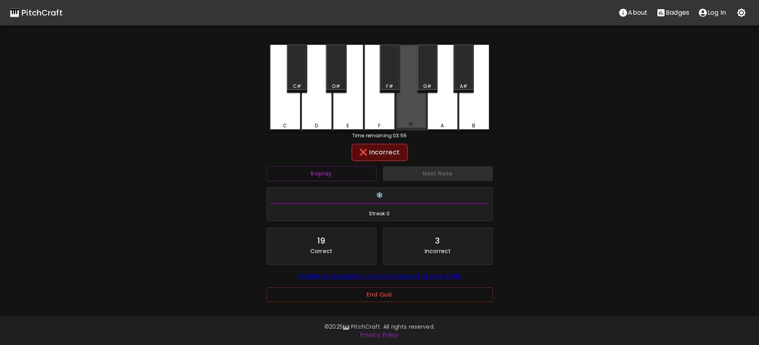
drag, startPoint x: 408, startPoint y: 108, endPoint x: 392, endPoint y: 109, distance: 15.6
click at [407, 108] on div "G" at bounding box center [410, 88] width 31 height 86
click at [392, 110] on div "F" at bounding box center [379, 89] width 31 height 88
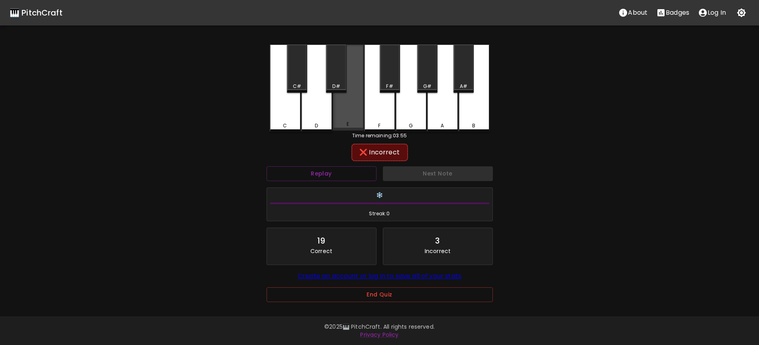
drag, startPoint x: 349, startPoint y: 110, endPoint x: 311, endPoint y: 108, distance: 38.3
click at [348, 110] on div "E" at bounding box center [347, 88] width 31 height 86
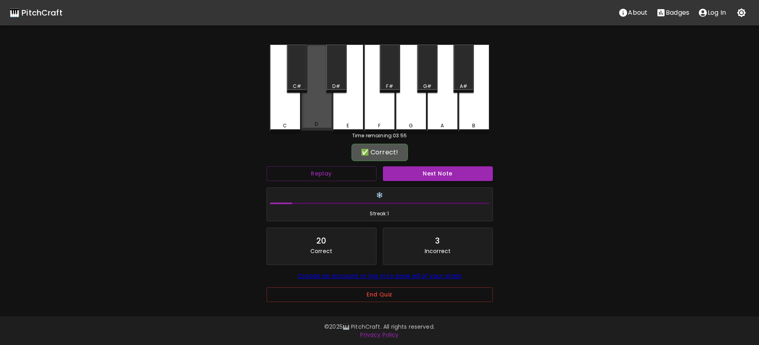
drag, startPoint x: 311, startPoint y: 108, endPoint x: 299, endPoint y: 108, distance: 11.9
click at [310, 108] on div "D" at bounding box center [316, 88] width 31 height 86
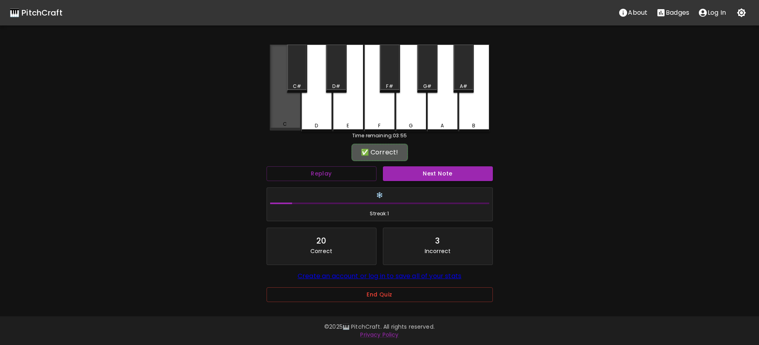
drag, startPoint x: 293, startPoint y: 107, endPoint x: 319, endPoint y: 108, distance: 26.3
click at [295, 107] on div "C" at bounding box center [285, 88] width 31 height 86
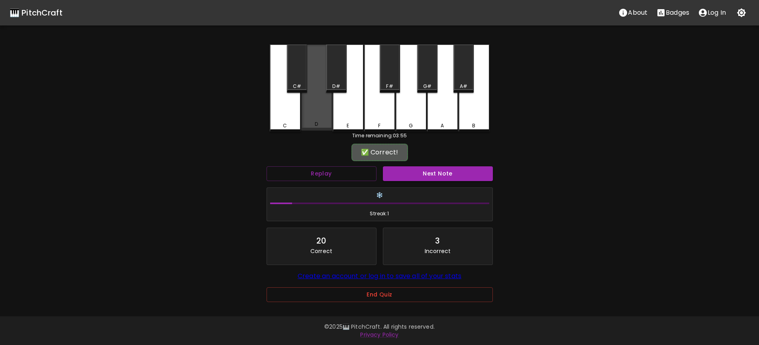
click at [321, 108] on div "D" at bounding box center [316, 88] width 31 height 86
click at [433, 166] on button "Next Note" at bounding box center [438, 173] width 110 height 15
drag, startPoint x: 310, startPoint y: 105, endPoint x: 348, endPoint y: 117, distance: 40.4
click at [327, 110] on div "D" at bounding box center [316, 88] width 31 height 86
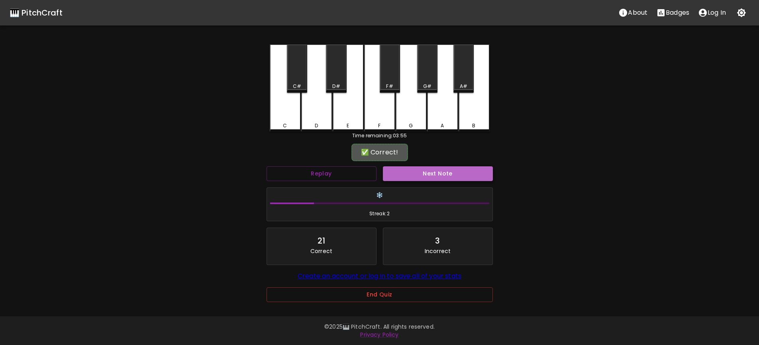
click at [434, 166] on button "Next Note" at bounding box center [438, 173] width 110 height 15
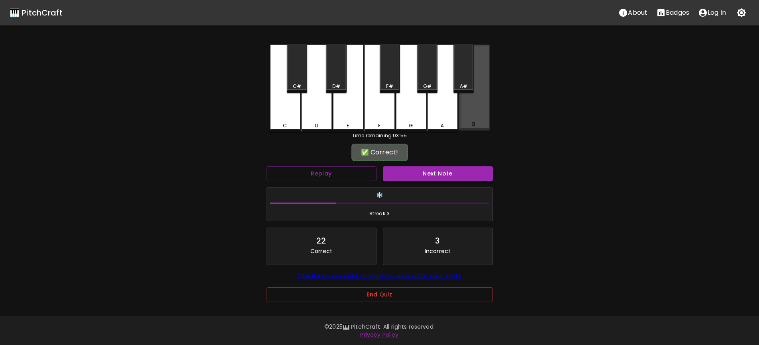
drag, startPoint x: 472, startPoint y: 118, endPoint x: 453, endPoint y: 165, distance: 50.4
click at [471, 123] on div "B" at bounding box center [473, 88] width 31 height 86
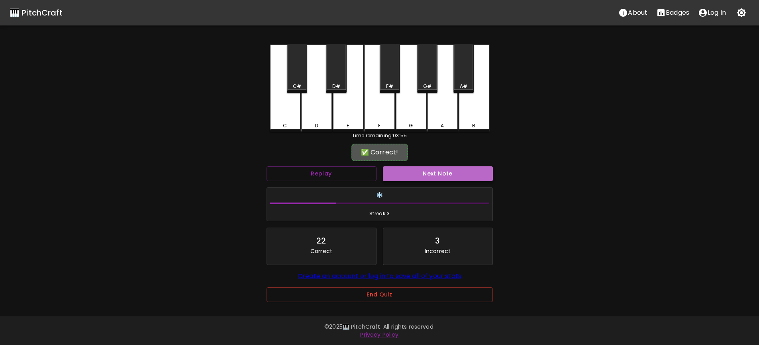
click at [453, 166] on button "Next Note" at bounding box center [438, 173] width 110 height 15
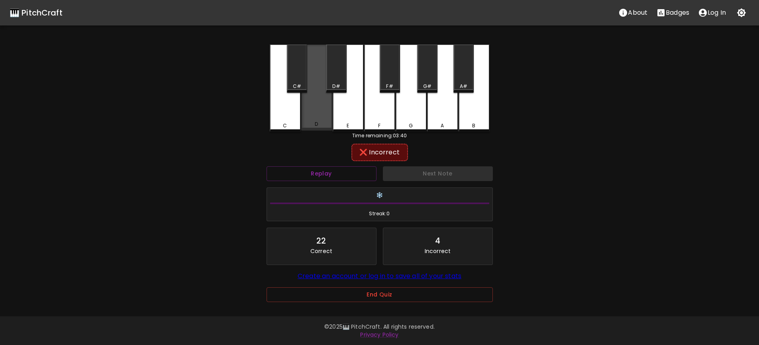
drag, startPoint x: 319, startPoint y: 114, endPoint x: 346, endPoint y: 113, distance: 26.7
click at [327, 113] on div "D" at bounding box center [316, 88] width 31 height 86
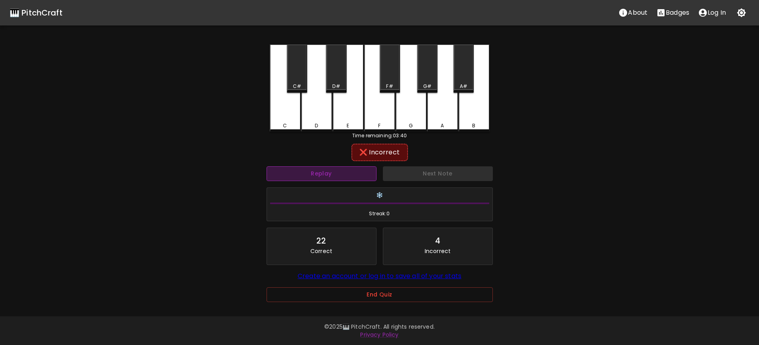
click at [348, 170] on button "Replay" at bounding box center [321, 173] width 110 height 15
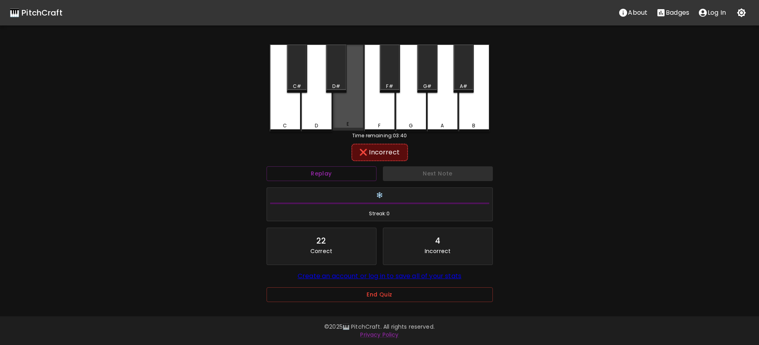
drag, startPoint x: 351, startPoint y: 119, endPoint x: 360, endPoint y: 117, distance: 9.2
click at [360, 121] on div "E" at bounding box center [347, 124] width 29 height 7
click at [334, 166] on button "Replay" at bounding box center [321, 173] width 110 height 15
click at [337, 83] on div "D#" at bounding box center [336, 86] width 8 height 7
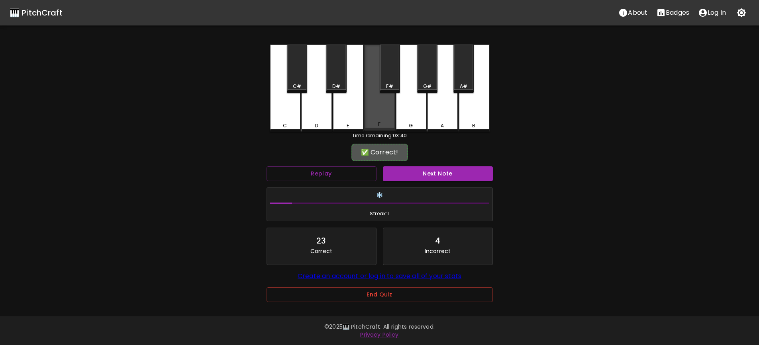
drag, startPoint x: 394, startPoint y: 105, endPoint x: 433, endPoint y: 180, distance: 85.1
click at [388, 108] on div "F" at bounding box center [379, 88] width 31 height 86
click at [444, 173] on button "Next Note" at bounding box center [438, 173] width 110 height 15
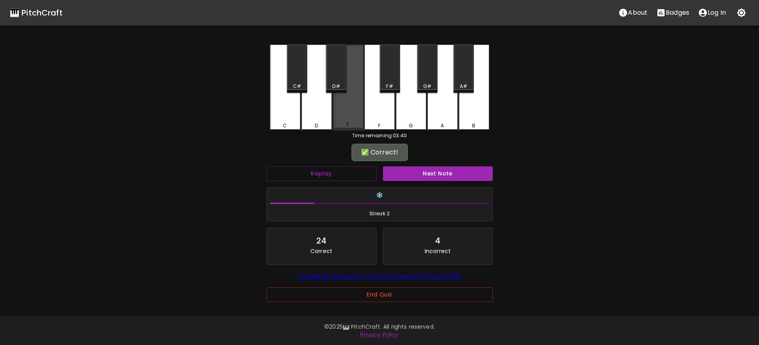
click at [352, 110] on div "E" at bounding box center [347, 88] width 31 height 86
